Goal: Task Accomplishment & Management: Use online tool/utility

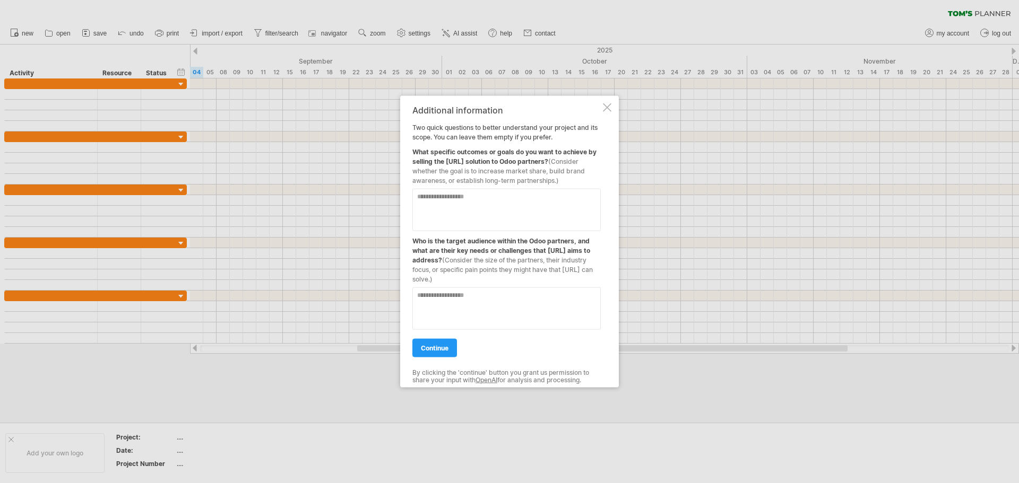
click at [428, 197] on textarea at bounding box center [506, 209] width 188 height 42
type textarea "**********"
click at [441, 297] on textarea at bounding box center [506, 308] width 188 height 42
click at [455, 295] on textarea "**********" at bounding box center [506, 308] width 188 height 42
click at [566, 299] on textarea "**********" at bounding box center [506, 308] width 188 height 42
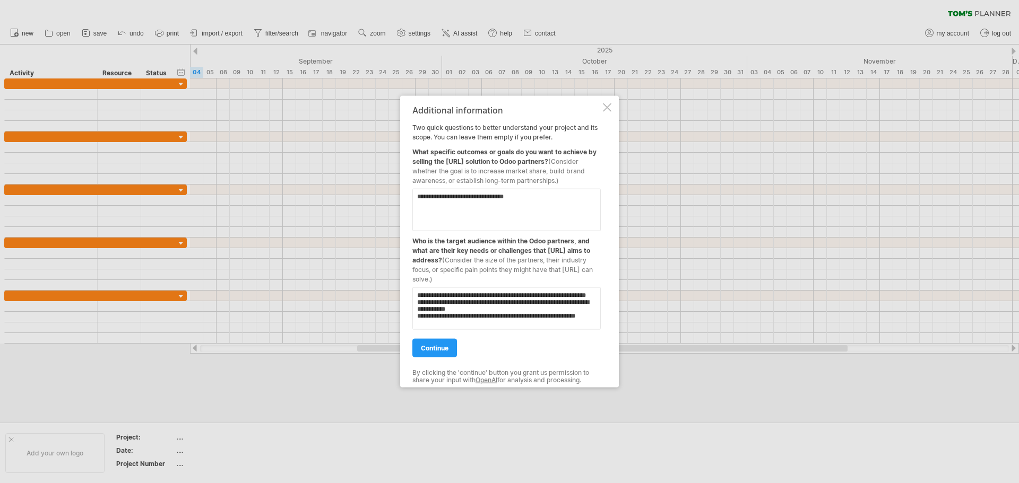
scroll to position [11, 0]
type textarea "**********"
click at [435, 350] on span "continue" at bounding box center [435, 348] width 28 height 8
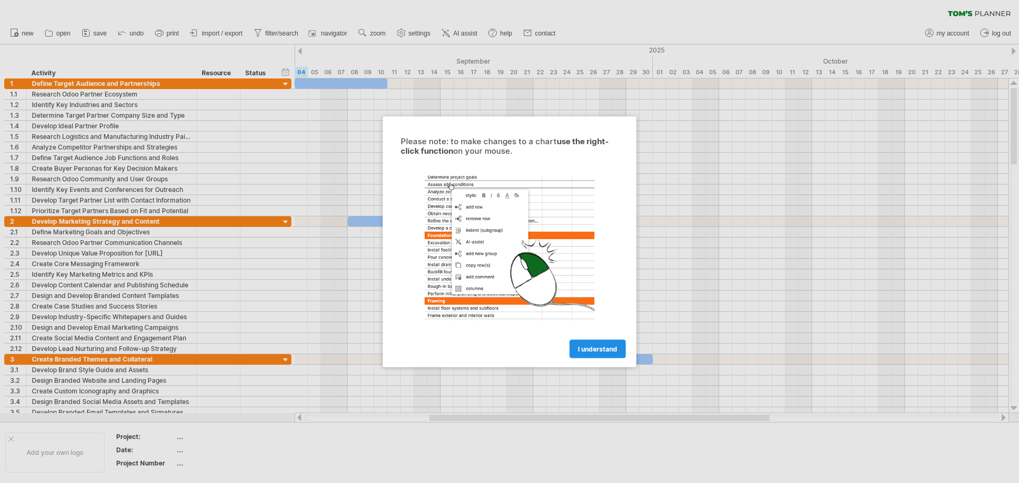
click at [604, 351] on span "I understand" at bounding box center [597, 349] width 39 height 8
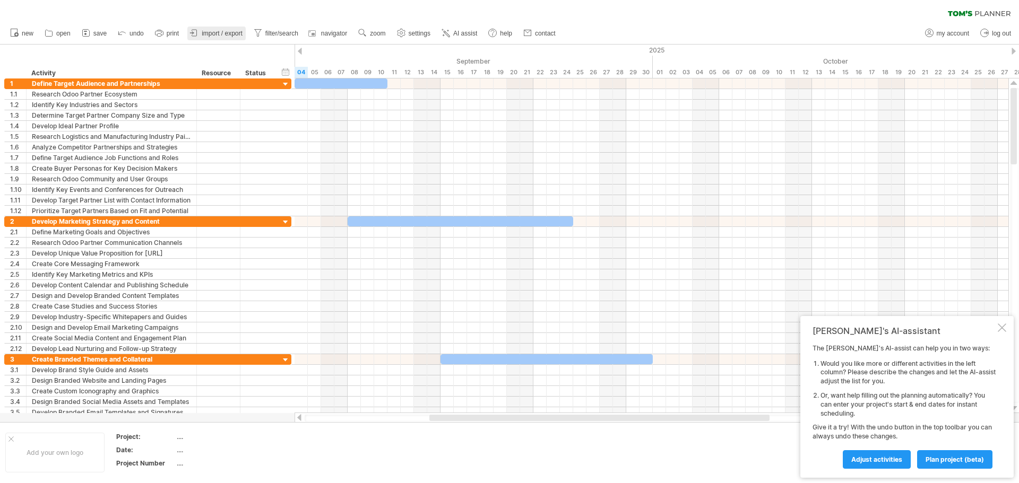
click at [214, 32] on span "import / export" at bounding box center [222, 33] width 41 height 7
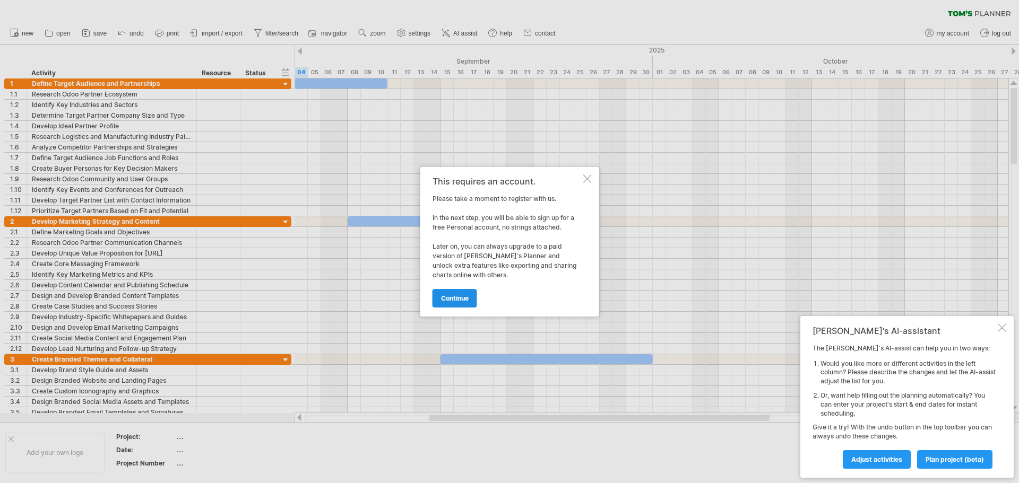
click at [454, 298] on span "continue" at bounding box center [455, 298] width 28 height 8
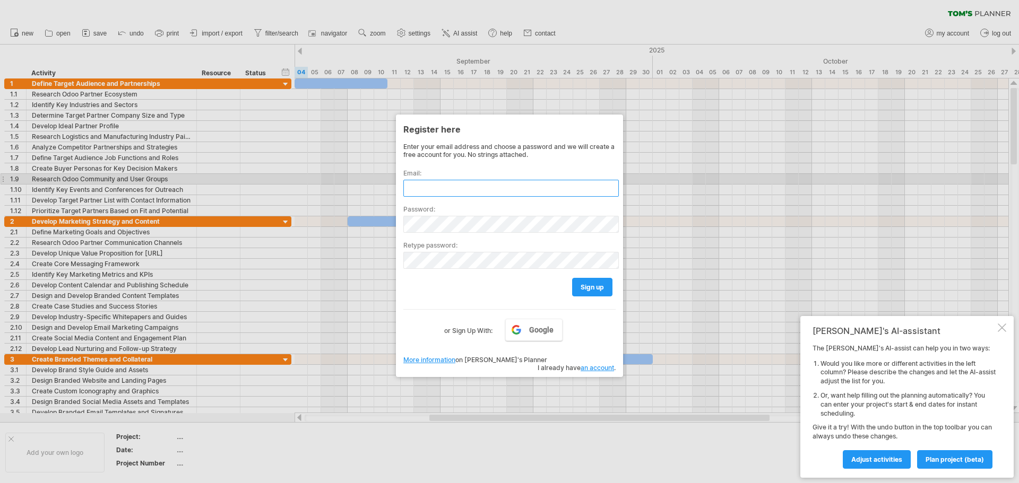
click at [418, 184] on input "text" at bounding box center [510, 188] width 215 height 17
click at [421, 186] on input "text" at bounding box center [510, 188] width 215 height 17
type input "**********"
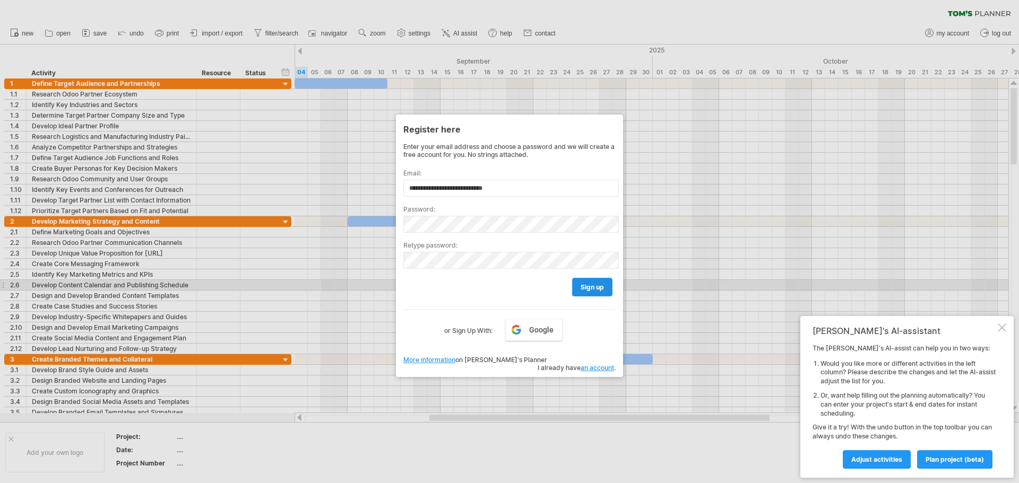
click at [592, 285] on span "sign up" at bounding box center [591, 287] width 23 height 8
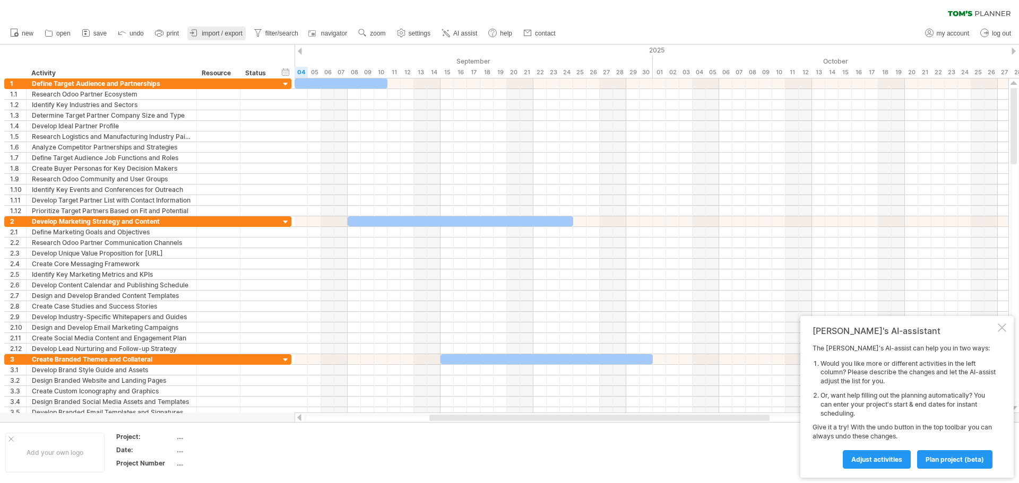
click at [227, 34] on span "import / export" at bounding box center [222, 33] width 41 height 7
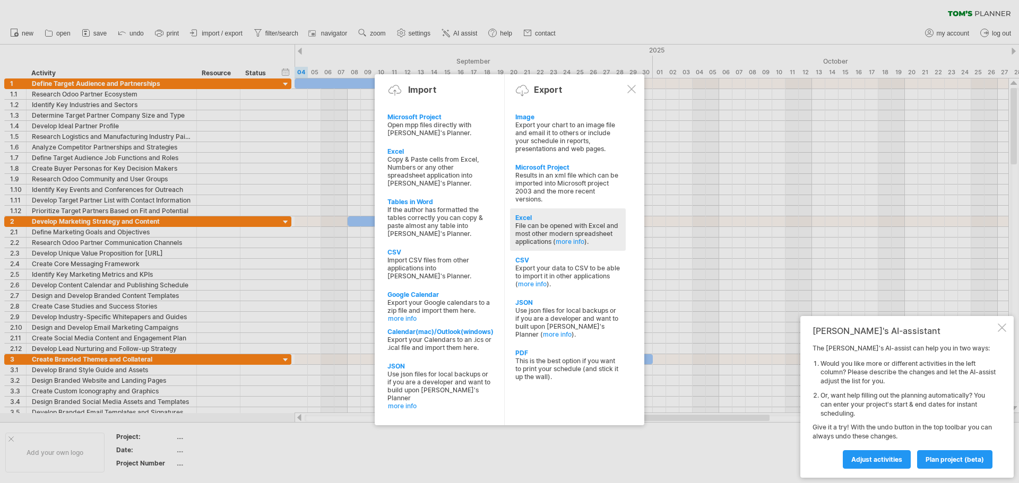
click at [533, 226] on div "File can be opened with Excel and most other modern spreadsheet applications ( …" at bounding box center [567, 234] width 105 height 24
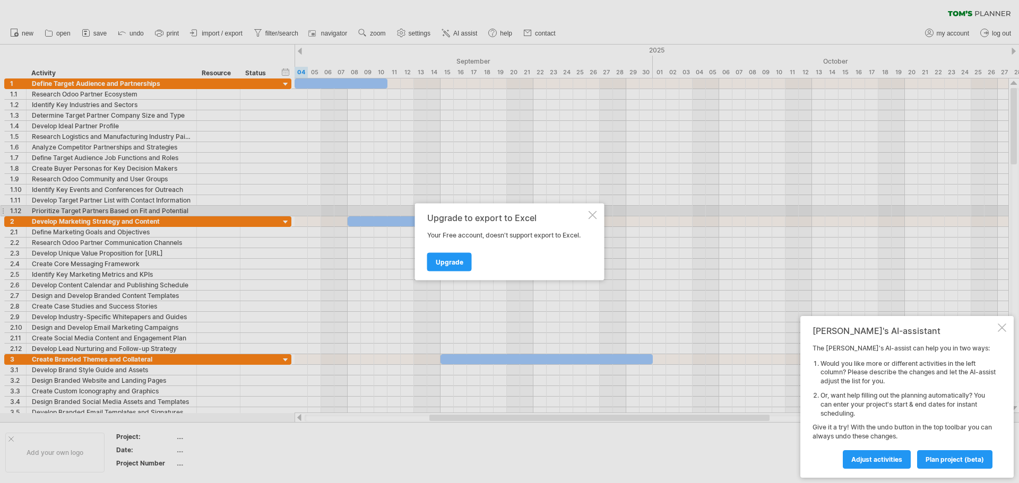
click at [589, 215] on div at bounding box center [592, 215] width 8 height 8
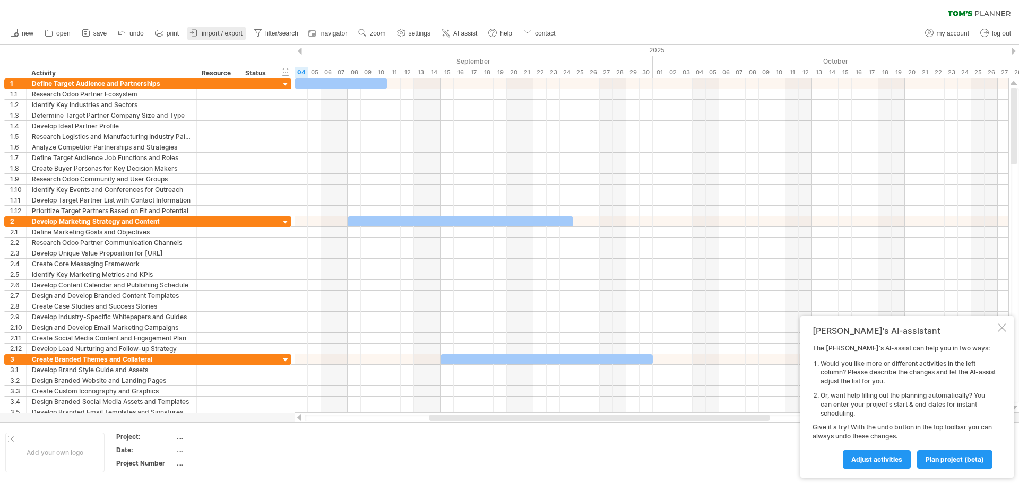
click at [224, 32] on span "import / export" at bounding box center [222, 33] width 41 height 7
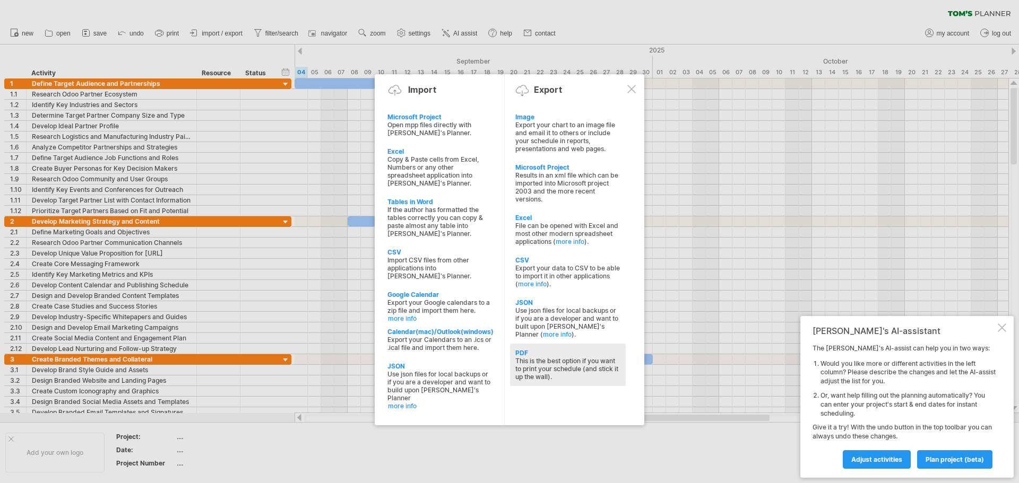
click at [528, 365] on div "This is the best option if you want to print your schedule (and stick it up the…" at bounding box center [567, 369] width 105 height 24
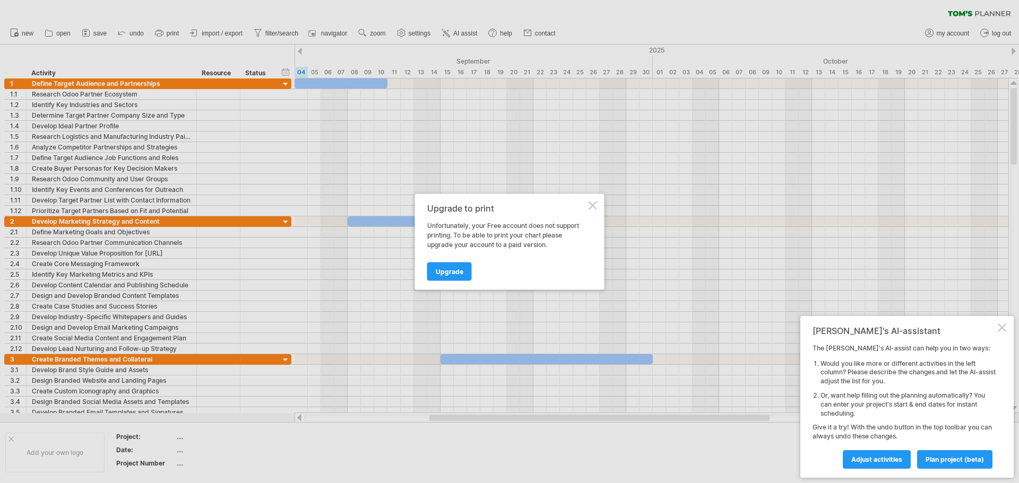
click at [593, 205] on div at bounding box center [592, 205] width 8 height 8
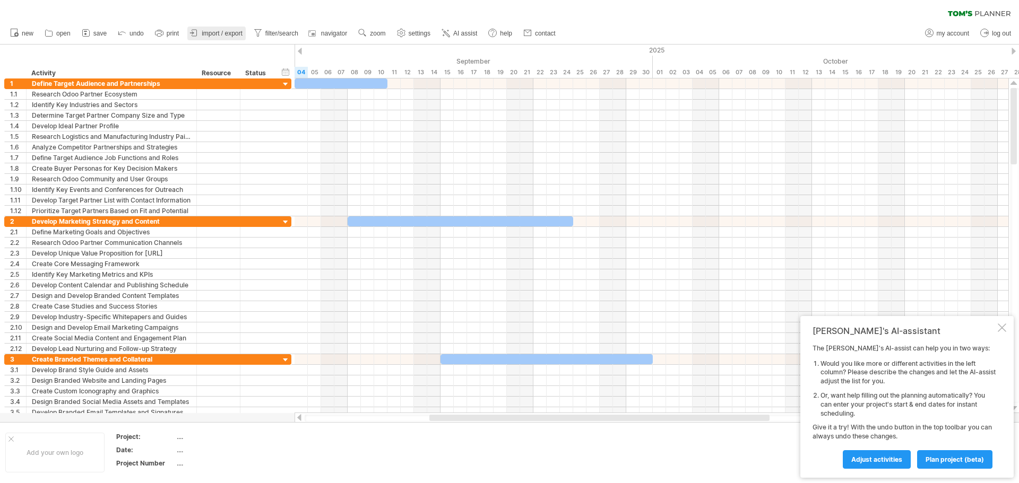
click at [215, 34] on span "import / export" at bounding box center [222, 33] width 41 height 7
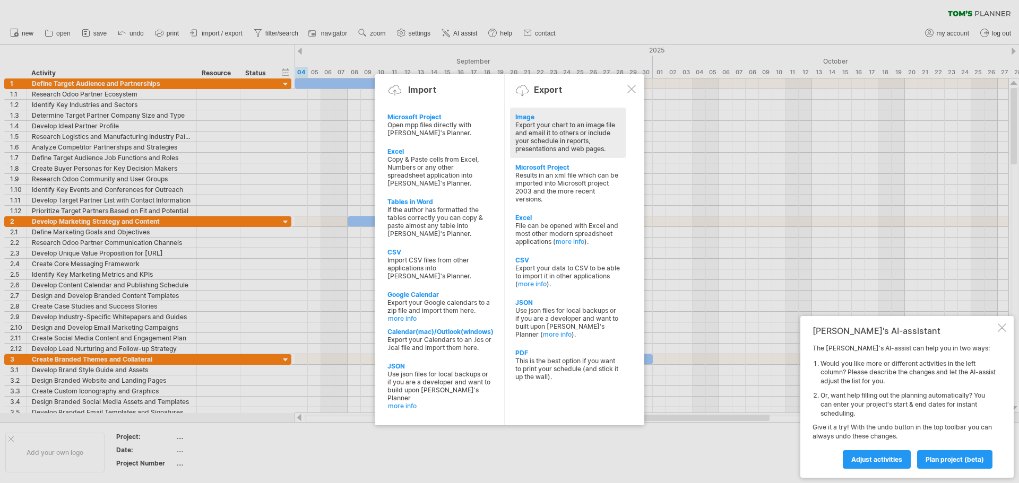
click at [538, 127] on div "Export your chart to an image file and email it to others or include your sched…" at bounding box center [567, 137] width 105 height 32
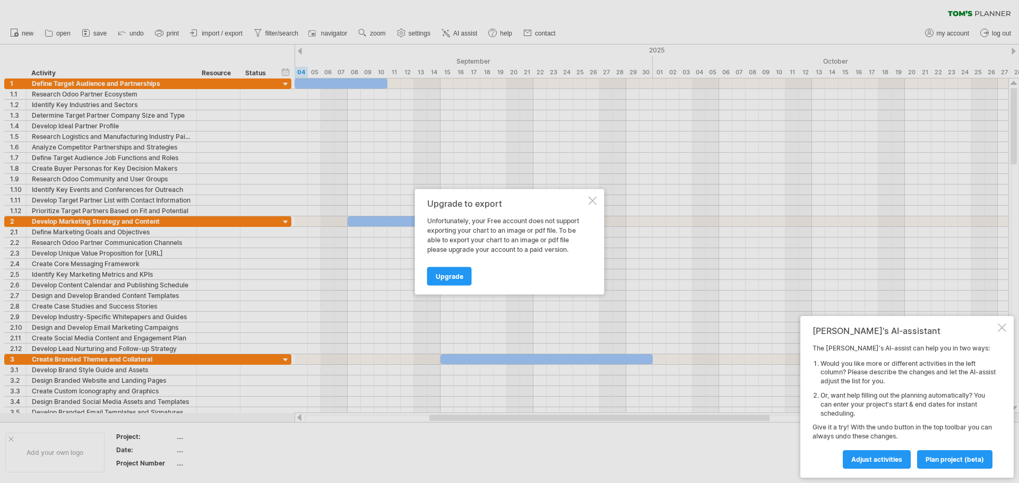
click at [591, 200] on div at bounding box center [592, 200] width 8 height 8
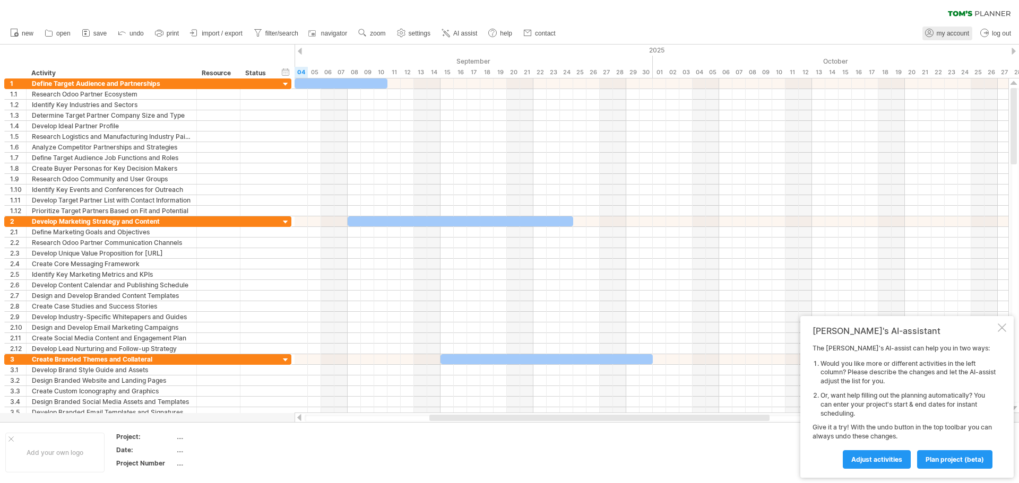
click at [943, 33] on span "my account" at bounding box center [953, 33] width 32 height 7
type input "**********"
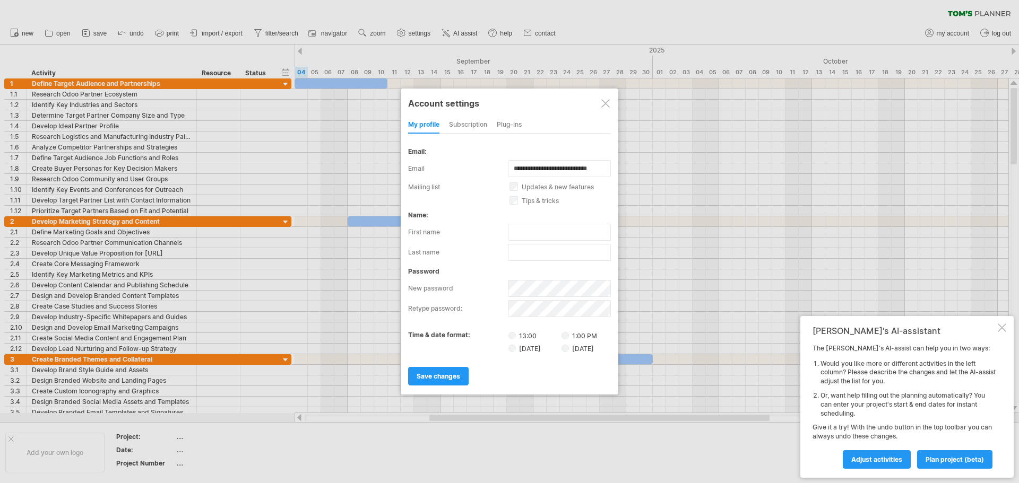
click at [472, 124] on div "subscription" at bounding box center [468, 125] width 38 height 17
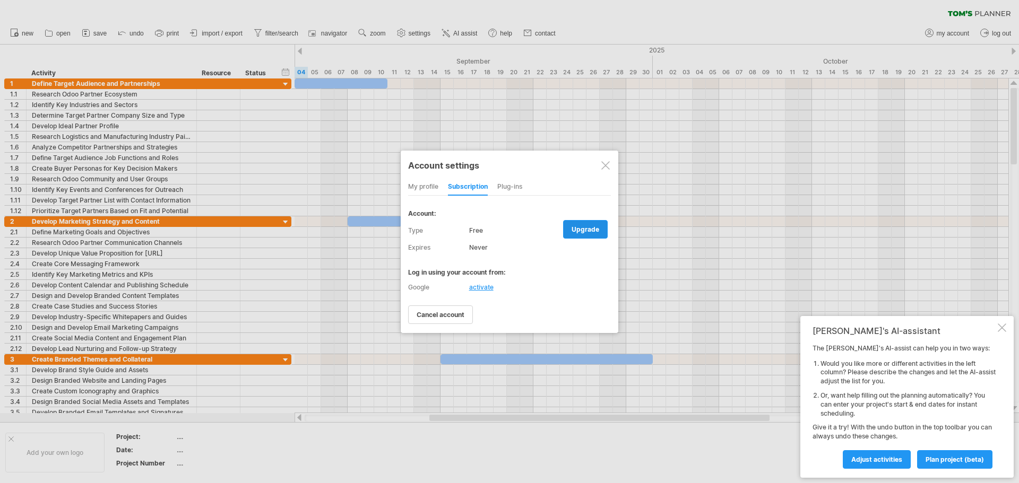
click at [582, 230] on span "upgrade" at bounding box center [585, 230] width 28 height 8
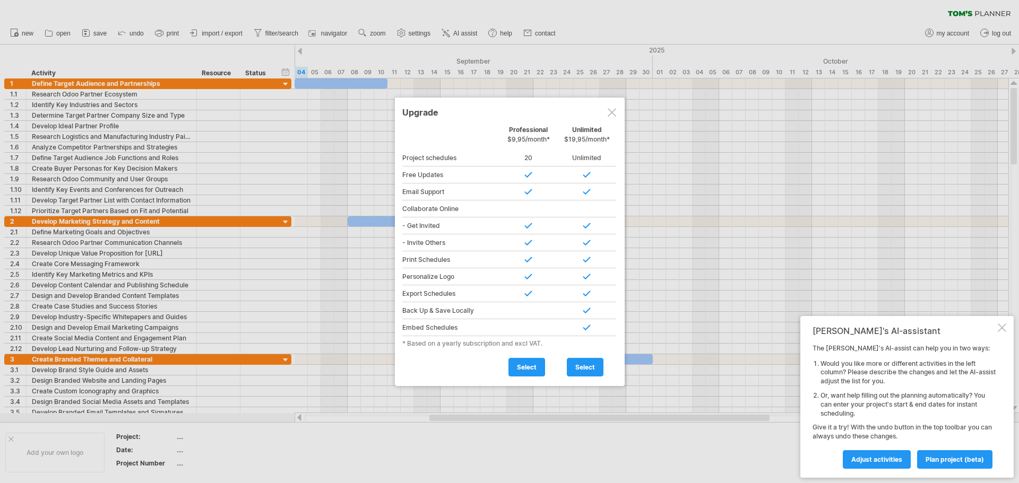
click at [613, 112] on div at bounding box center [612, 112] width 8 height 8
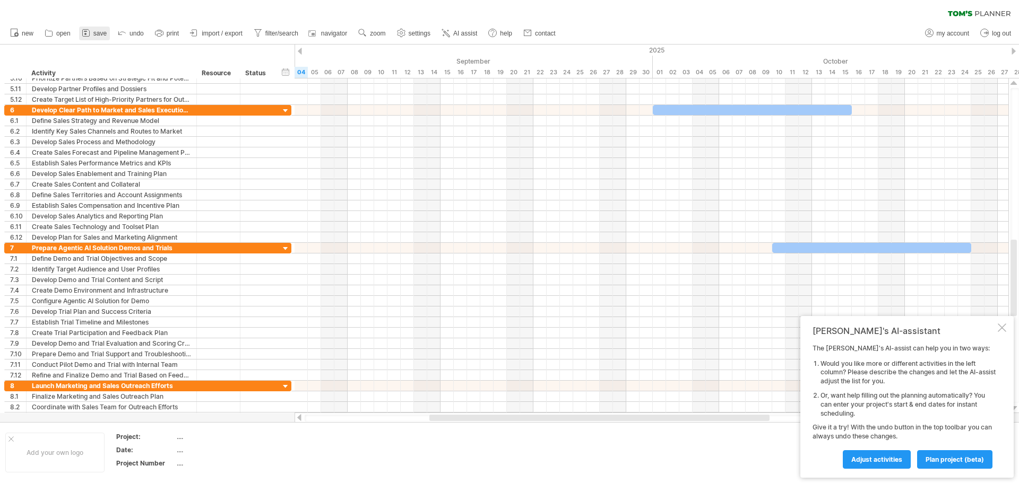
click at [86, 33] on rect at bounding box center [85, 34] width 2 height 2
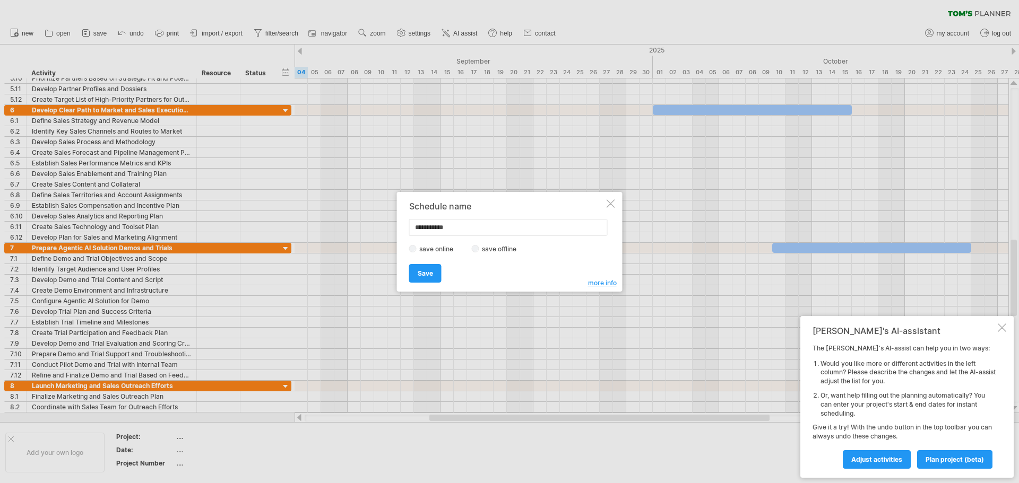
drag, startPoint x: 468, startPoint y: 221, endPoint x: 400, endPoint y: 225, distance: 68.5
click at [400, 225] on div "**********" at bounding box center [510, 242] width 226 height 100
type input "**********"
click at [420, 272] on span "Save" at bounding box center [425, 274] width 15 height 8
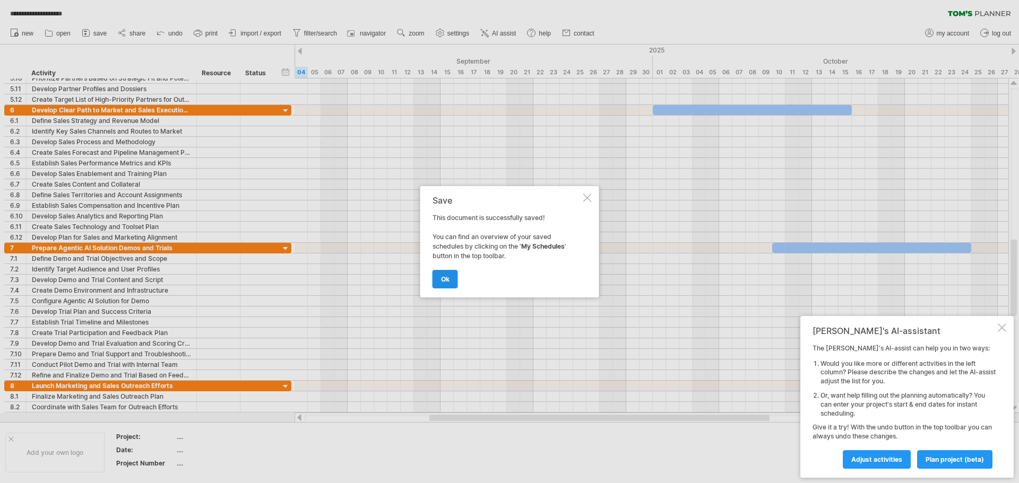
click at [447, 279] on span "ok" at bounding box center [445, 279] width 8 height 8
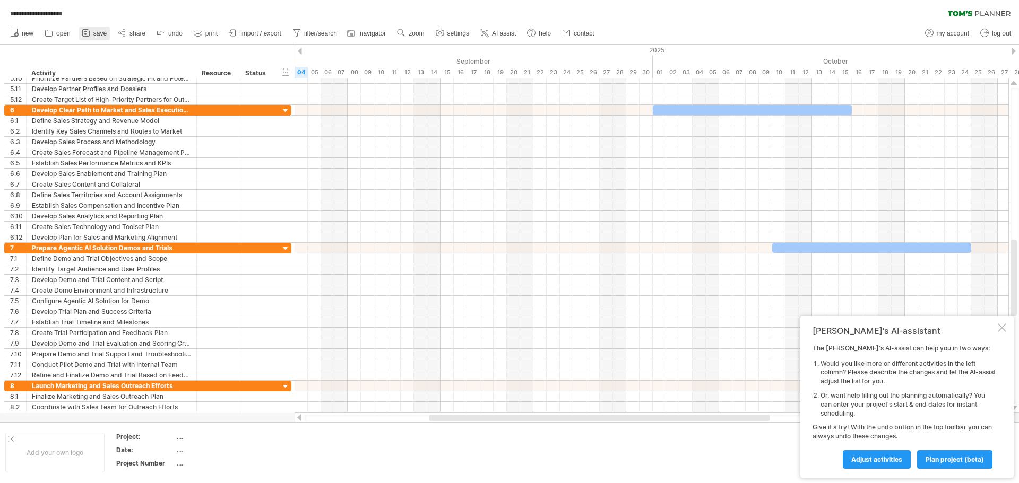
click at [94, 33] on span "save" at bounding box center [99, 33] width 13 height 7
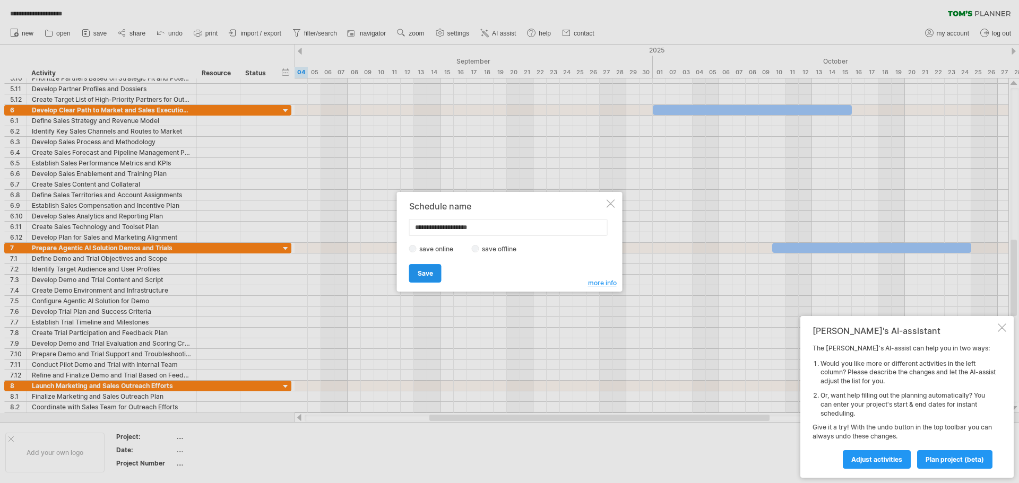
click at [423, 271] on span "Save" at bounding box center [425, 274] width 15 height 8
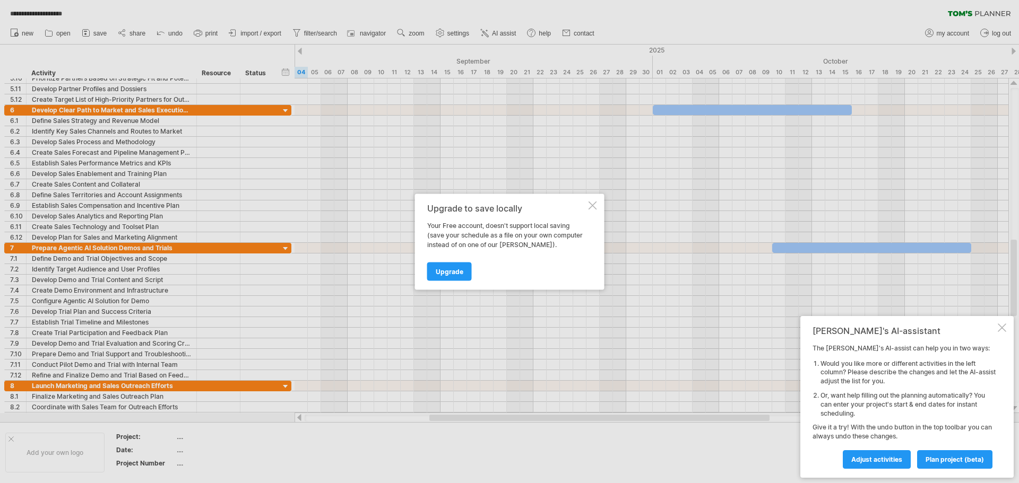
click at [593, 205] on div at bounding box center [592, 205] width 8 height 8
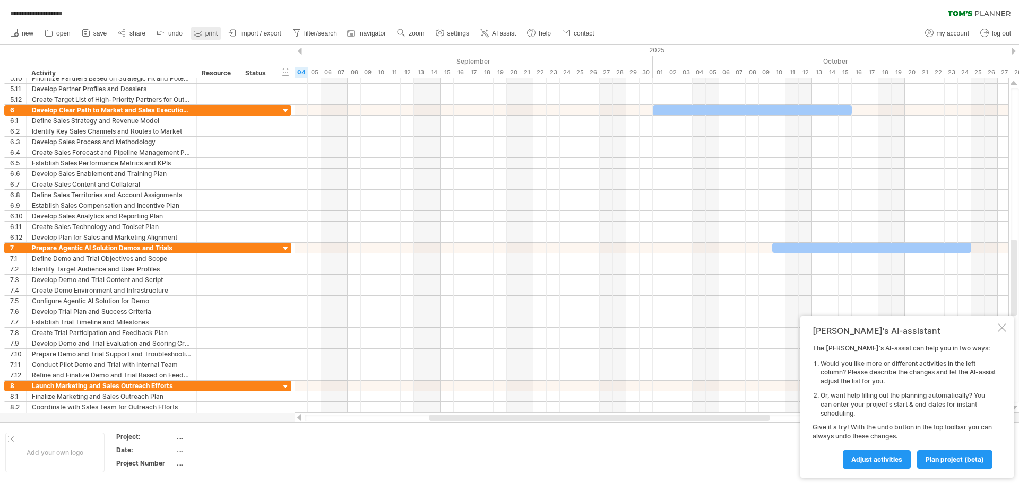
click at [206, 31] on span "print" at bounding box center [211, 33] width 12 height 7
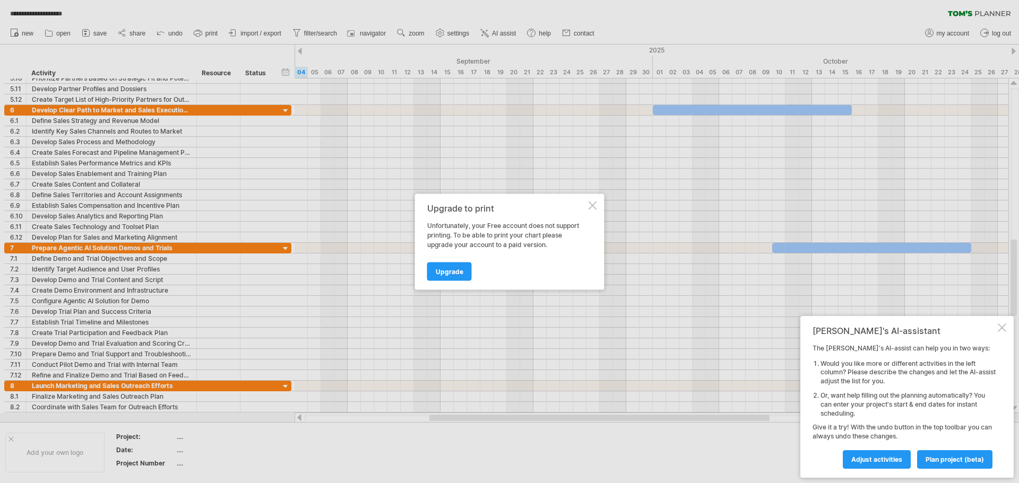
click at [457, 267] on link "Upgrade" at bounding box center [449, 271] width 45 height 19
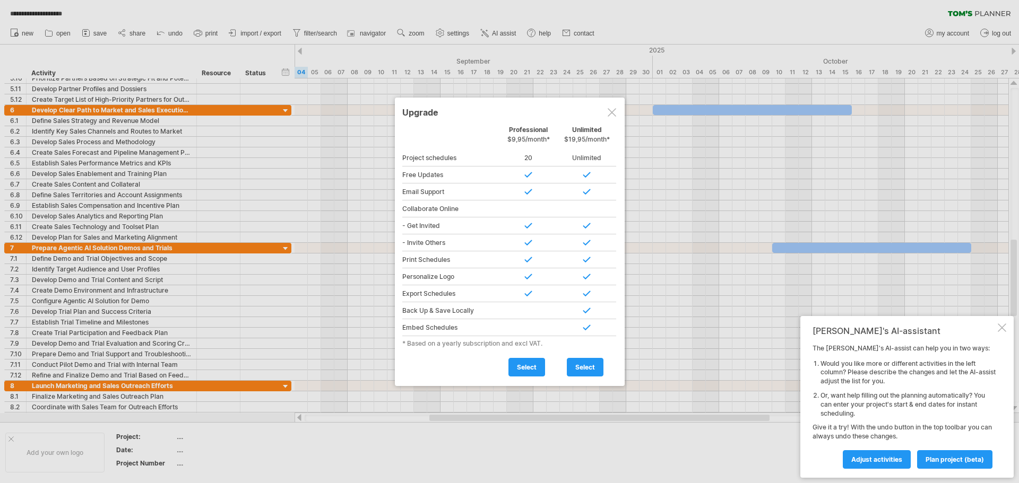
click at [614, 111] on div at bounding box center [612, 112] width 8 height 8
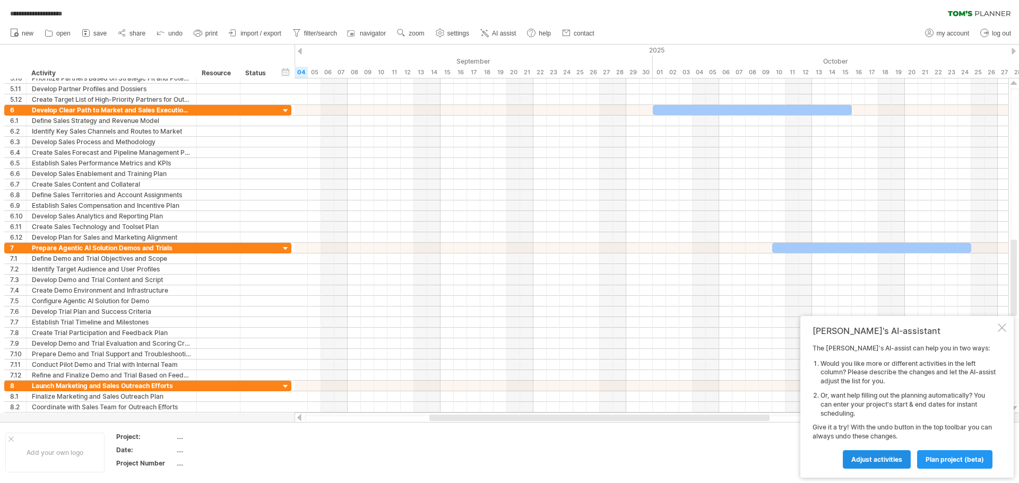
click at [871, 456] on span "Adjust activities" at bounding box center [876, 460] width 51 height 8
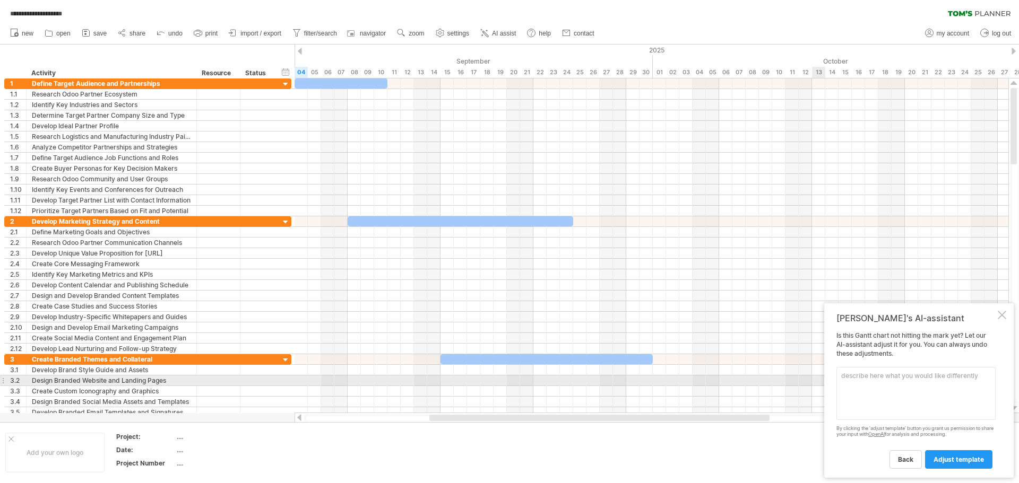
click at [844, 376] on textarea at bounding box center [915, 393] width 159 height 53
paste textarea "Recommendation for a Plan The most effective plan would be a structured documen…"
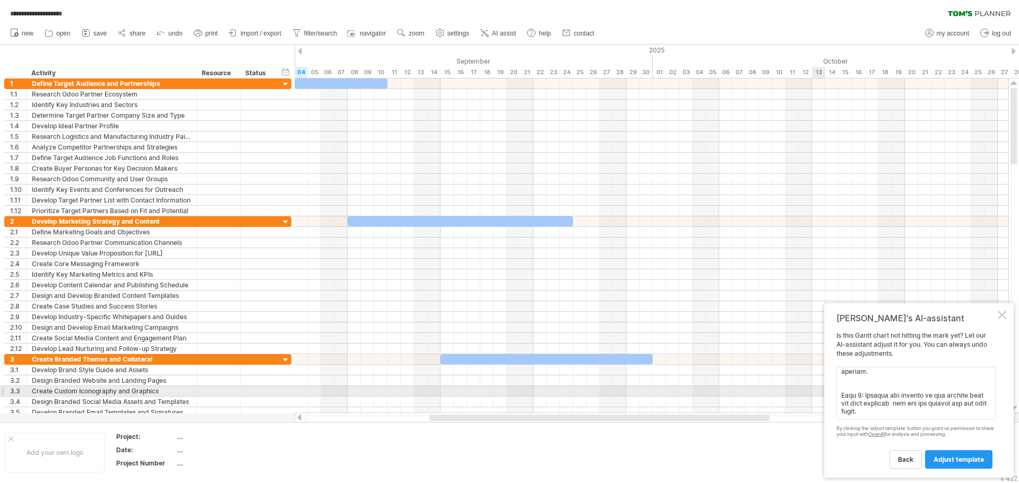
click at [853, 389] on textarea at bounding box center [915, 393] width 159 height 53
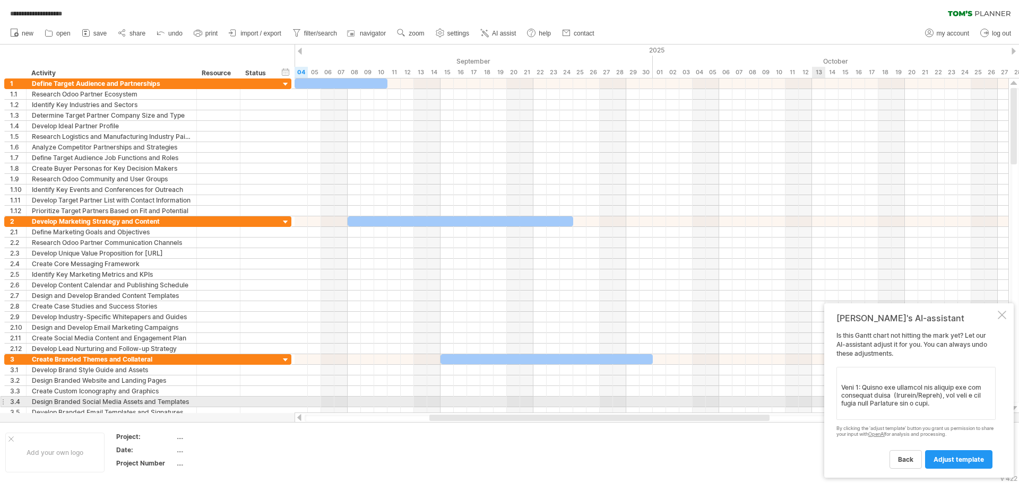
scroll to position [519, 0]
click at [850, 403] on textarea at bounding box center [915, 393] width 159 height 53
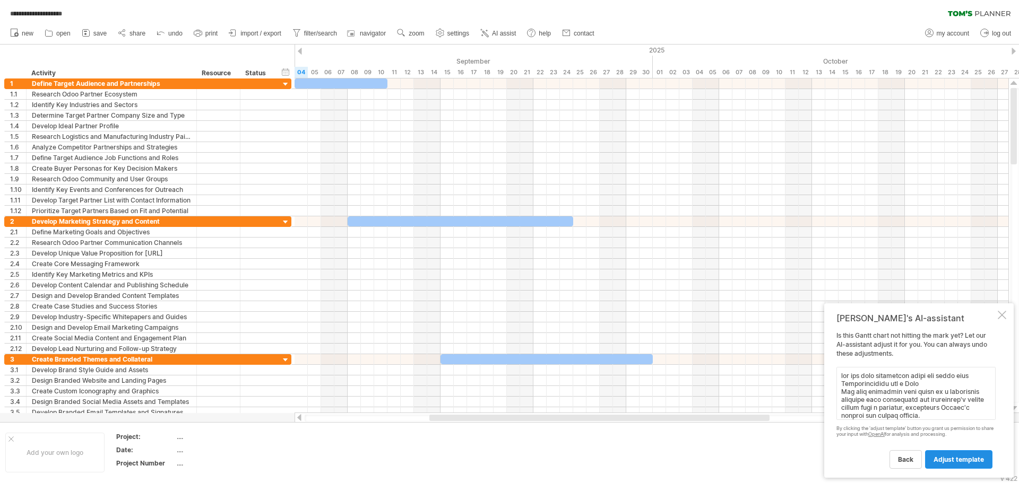
type textarea "can you make adjustment using the below plan Recommendation for a Plan The most…"
click at [954, 465] on link "adjust template" at bounding box center [958, 459] width 67 height 19
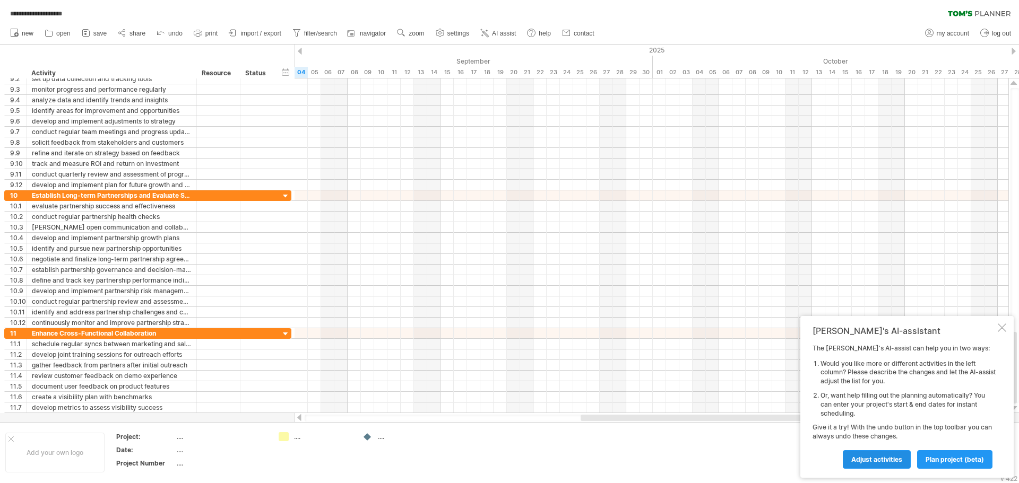
click at [870, 458] on span "Adjust activities" at bounding box center [876, 460] width 51 height 8
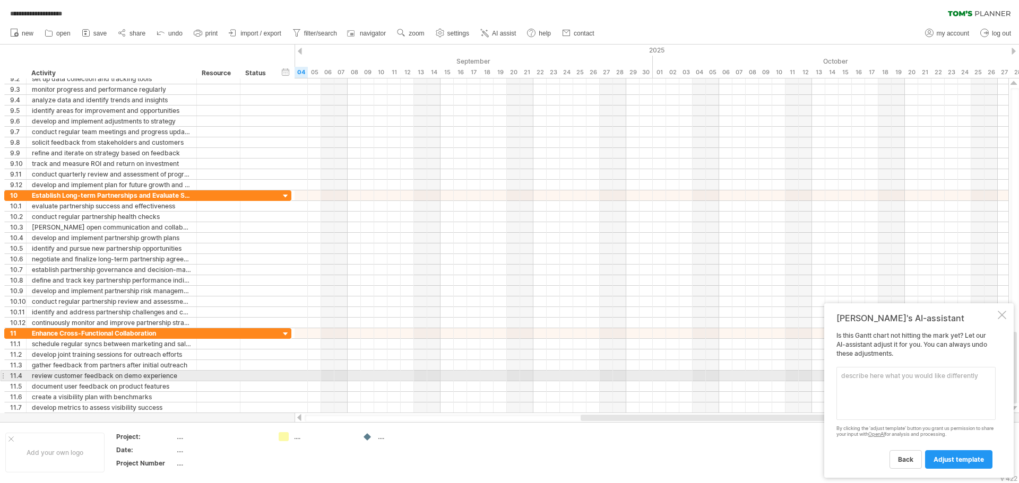
click at [853, 375] on textarea at bounding box center [915, 393] width 159 height 53
click at [865, 381] on textarea "modify activities not more than 5 or 6 for each secition" at bounding box center [915, 393] width 159 height 53
click at [863, 375] on textarea "modify activities not more than 5 or 6 for each secition" at bounding box center [915, 393] width 159 height 53
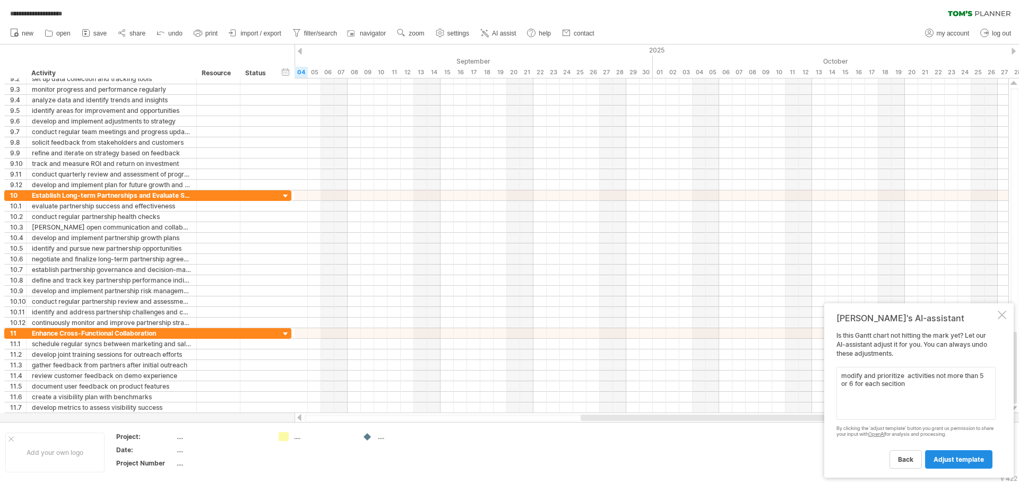
type textarea "modify and prioritize activities not more than 5 or 6 for each secition"
click at [946, 459] on span "adjust template" at bounding box center [958, 460] width 50 height 8
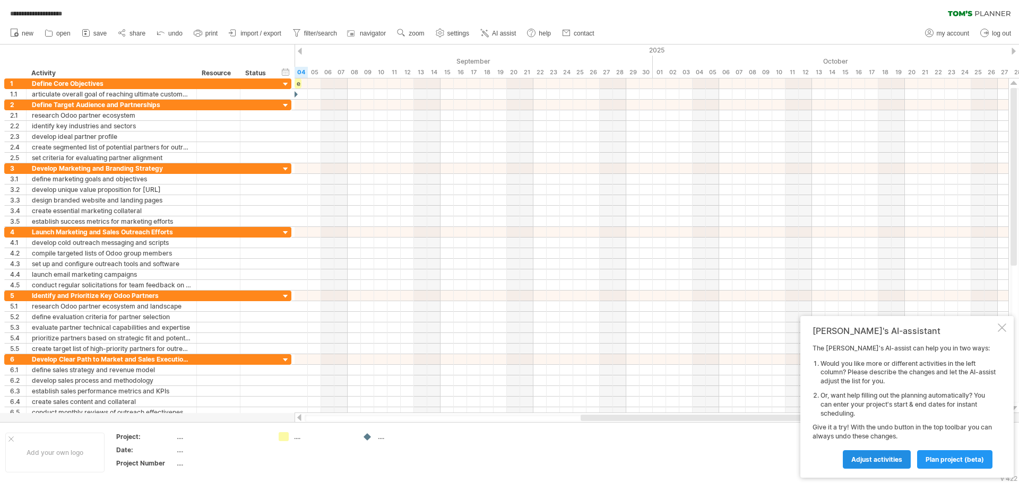
click at [873, 458] on span "Adjust activities" at bounding box center [876, 460] width 51 height 8
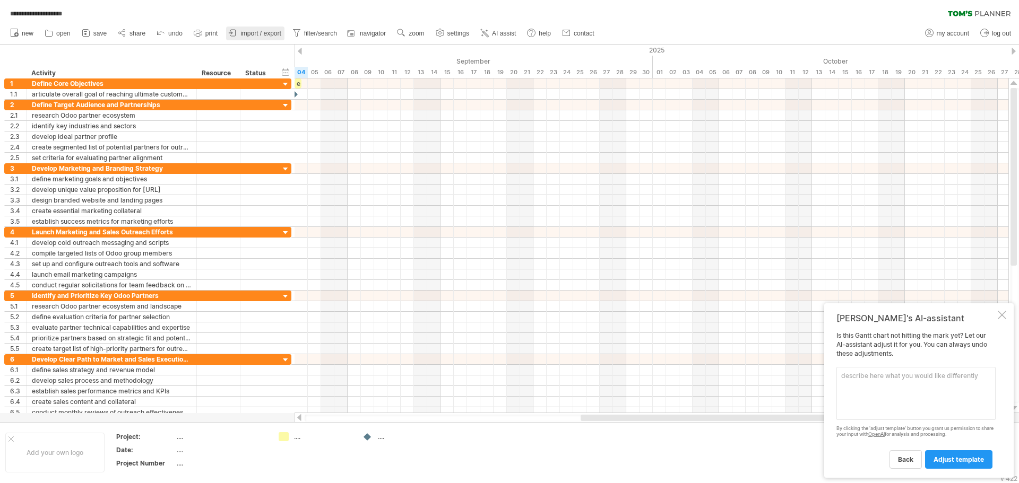
click at [255, 29] on link "import / export" at bounding box center [255, 34] width 58 height 14
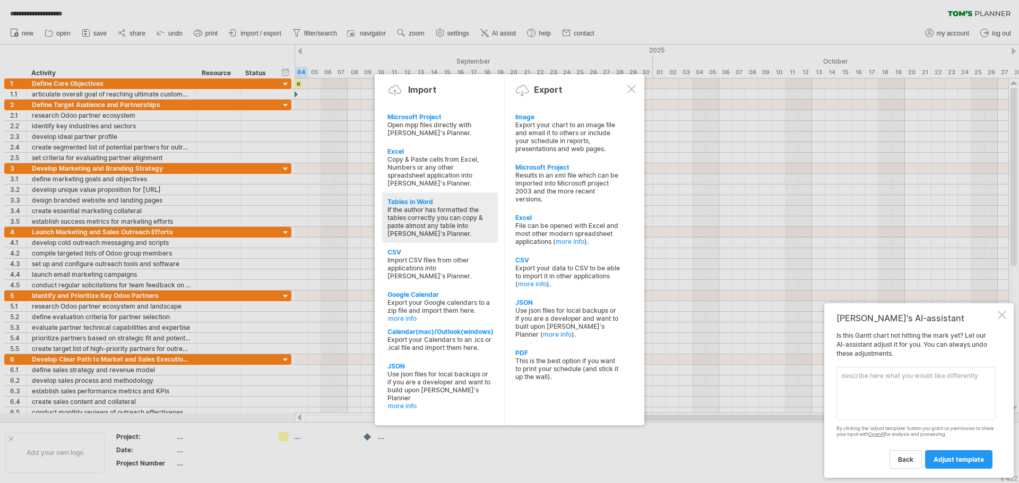
click at [419, 202] on div "Tables in Word" at bounding box center [439, 202] width 105 height 8
type textarea "**********"
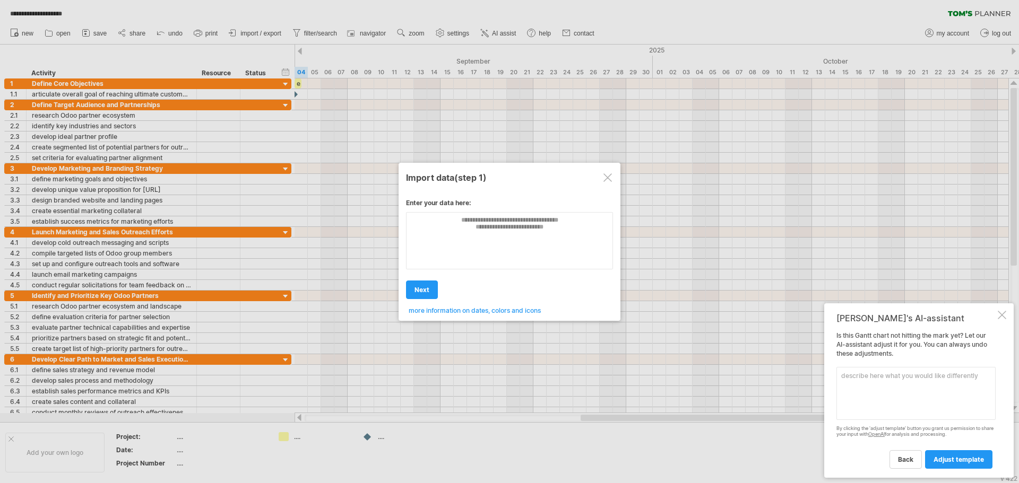
click at [605, 180] on div at bounding box center [607, 178] width 8 height 8
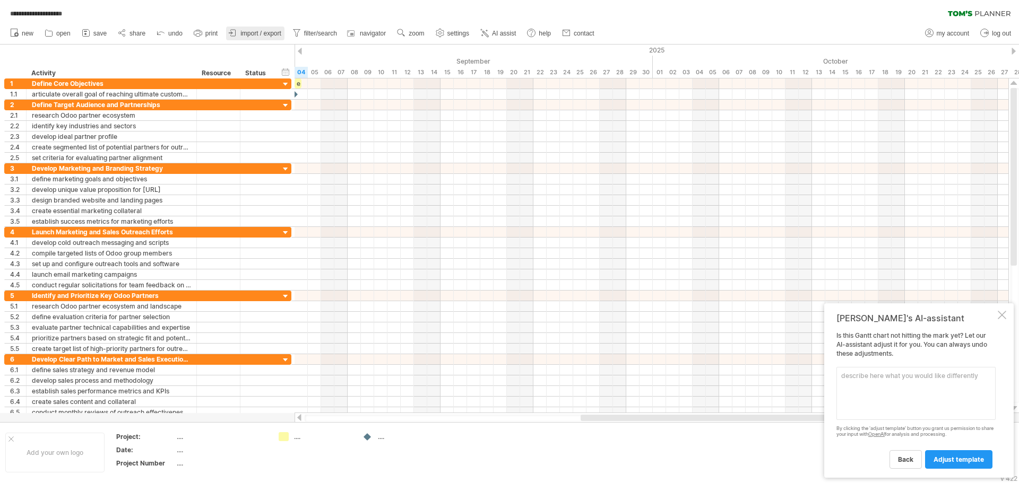
click at [253, 30] on span "import / export" at bounding box center [260, 33] width 41 height 7
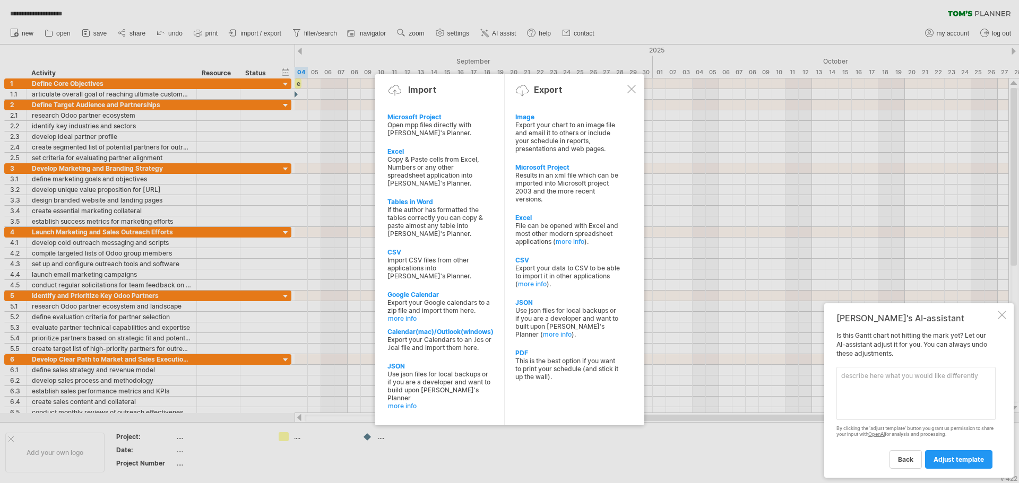
click at [630, 89] on div at bounding box center [631, 89] width 8 height 8
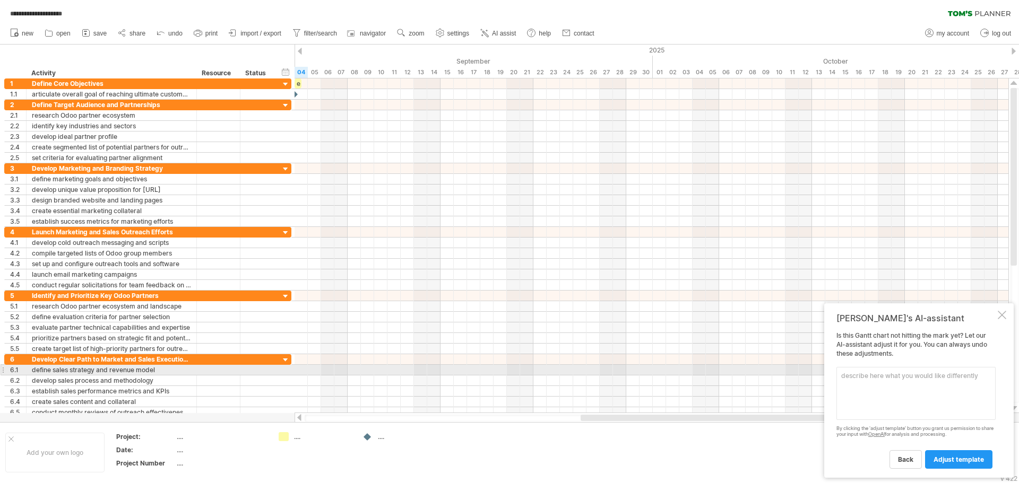
click at [853, 374] on textarea at bounding box center [915, 393] width 159 height 53
paste textarea "Loremip Dolo sit Ametcons.ad: Elit Seddoei & Tempor Incididu Utlabore Etdolorem…"
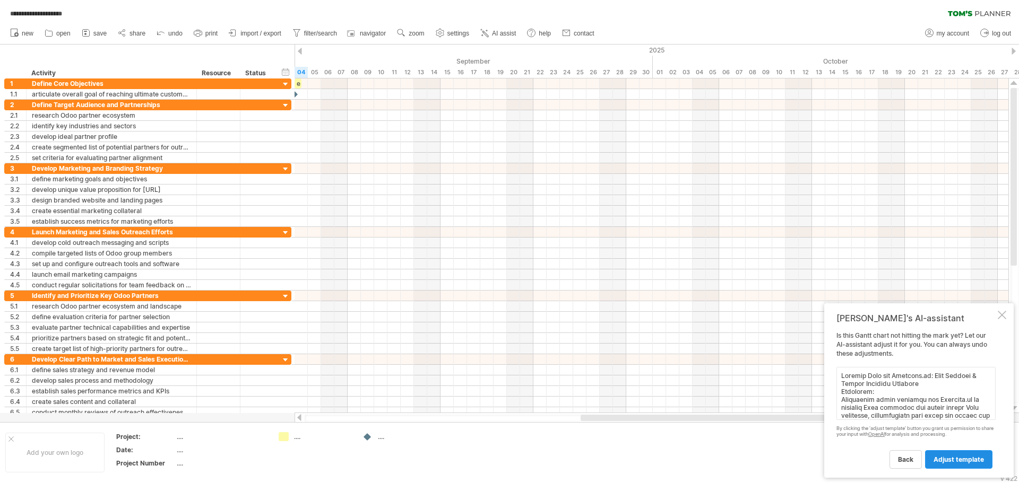
type textarea "Loremip Dolo sit Ametcons.ad: Elit Seddoei & Tempor Incididu Utlabore Etdolorem…"
click at [950, 457] on span "adjust template" at bounding box center [958, 460] width 50 height 8
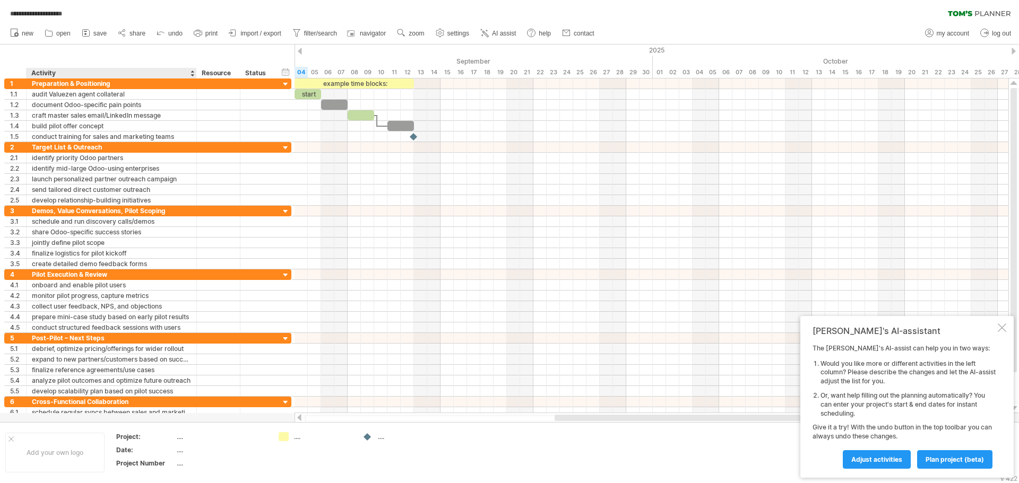
click at [180, 453] on div "...." at bounding box center [221, 450] width 89 height 9
click at [302, 438] on div "...." at bounding box center [323, 436] width 58 height 9
click at [183, 452] on div "...." at bounding box center [221, 450] width 89 height 9
type input "**********"
click at [180, 439] on div "...." at bounding box center [221, 436] width 89 height 9
